Goal: Check status

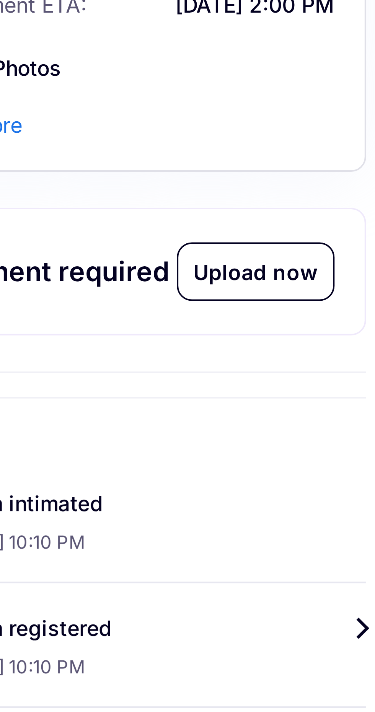
click at [227, 256] on div "Upload now" at bounding box center [220, 256] width 39 height 14
